Goal: Information Seeking & Learning: Learn about a topic

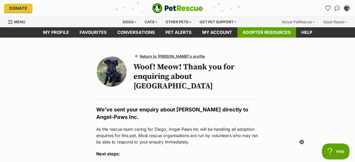
click at [266, 33] on link "Adopter resources" at bounding box center [267, 32] width 59 height 10
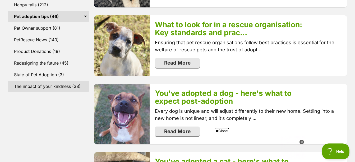
scroll to position [265, 0]
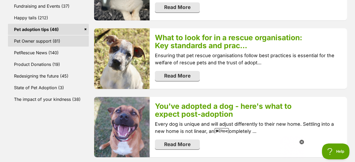
click at [35, 35] on link "Pet Owner support (81)" at bounding box center [48, 40] width 81 height 11
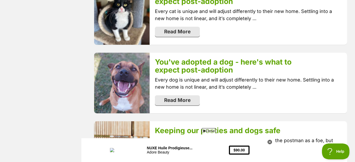
scroll to position [661, 0]
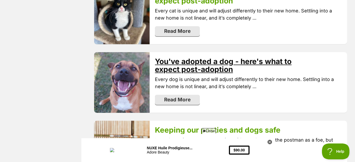
click at [195, 60] on link "You've adopted a dog - here's what to expect post-adoption" at bounding box center [223, 65] width 137 height 17
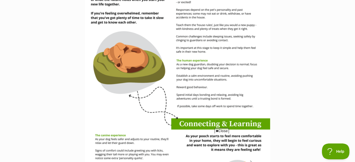
scroll to position [582, 0]
